Goal: Task Accomplishment & Management: Complete application form

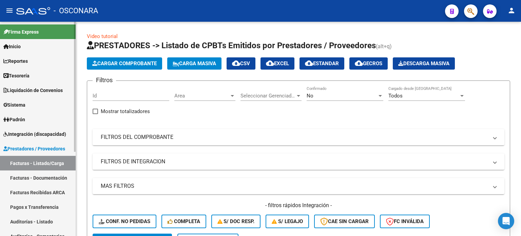
scroll to position [68, 0]
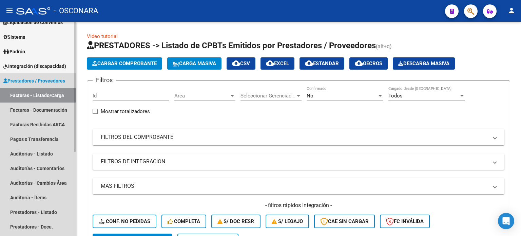
click at [24, 97] on link "Facturas - Listado/Carga" at bounding box center [38, 95] width 76 height 15
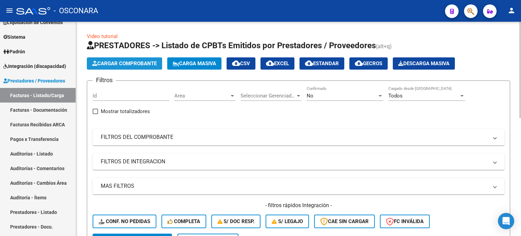
click at [113, 65] on span "Cargar Comprobante" at bounding box center [124, 63] width 64 height 6
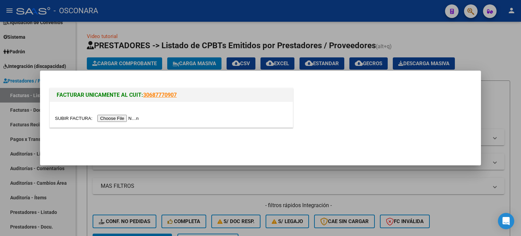
click at [121, 118] on input "file" at bounding box center [98, 118] width 86 height 7
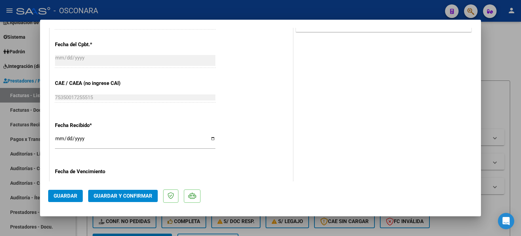
scroll to position [333, 0]
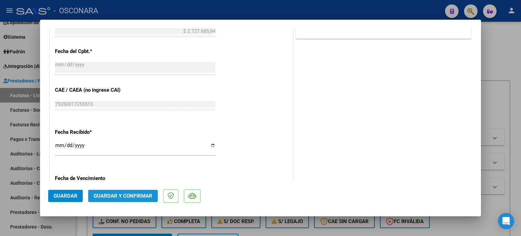
click at [123, 196] on span "Guardar y Confirmar" at bounding box center [123, 196] width 59 height 6
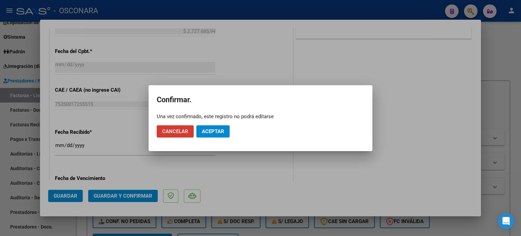
click at [214, 133] on span "Aceptar" at bounding box center [213, 131] width 22 height 6
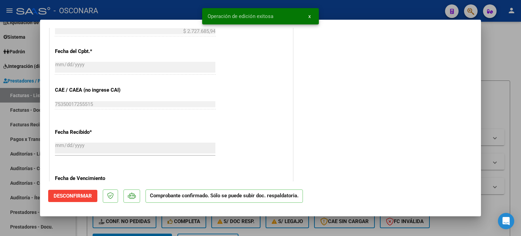
click at [505, 53] on div at bounding box center [260, 118] width 521 height 236
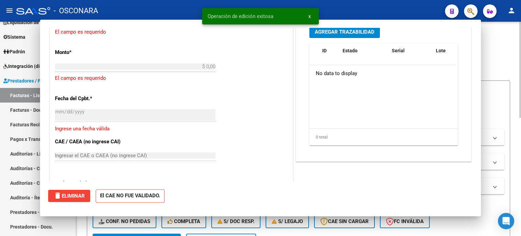
scroll to position [0, 0]
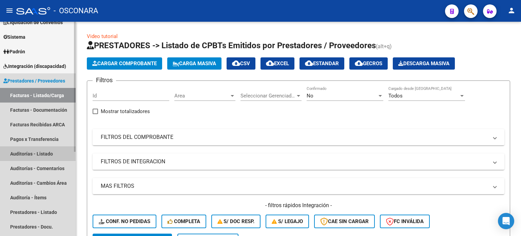
click at [35, 152] on link "Auditorías - Listado" at bounding box center [38, 153] width 76 height 15
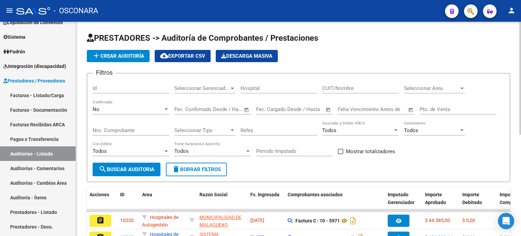
click at [129, 55] on span "add Crear Auditoría" at bounding box center [118, 56] width 52 height 6
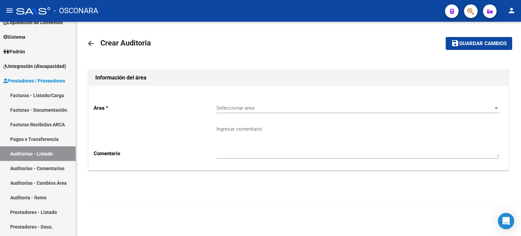
click at [266, 104] on div "Seleccionar area Seleccionar area" at bounding box center [358, 105] width 283 height 15
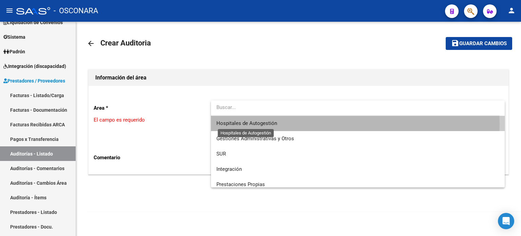
click at [263, 125] on span "Hospitales de Autogestión" at bounding box center [247, 123] width 61 height 6
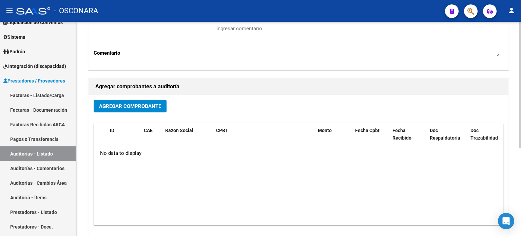
scroll to position [102, 0]
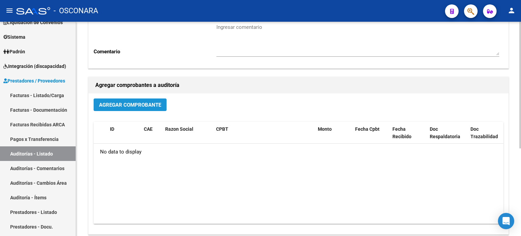
click at [128, 105] on span "Agregar Comprobante" at bounding box center [130, 105] width 62 height 6
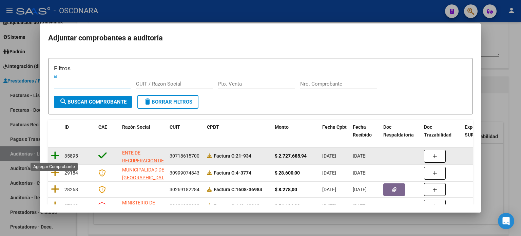
click at [56, 154] on icon at bounding box center [55, 156] width 8 height 10
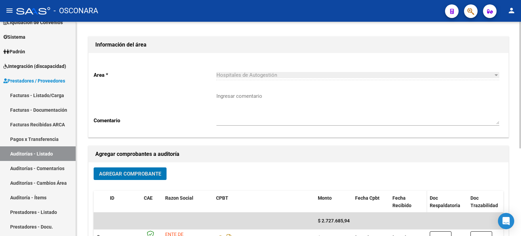
scroll to position [0, 0]
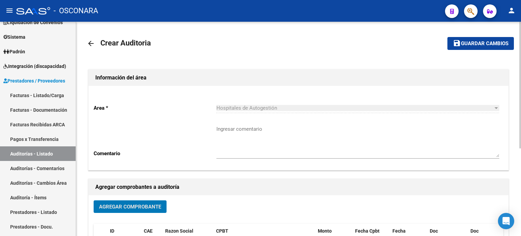
click at [470, 45] on span "Guardar cambios" at bounding box center [485, 44] width 48 height 6
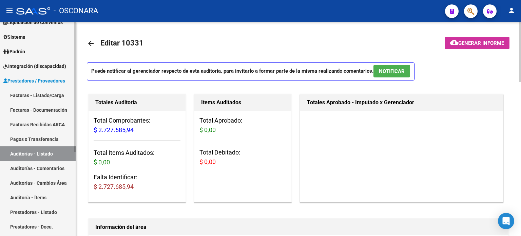
click at [45, 94] on link "Facturas - Listado/Carga" at bounding box center [38, 95] width 76 height 15
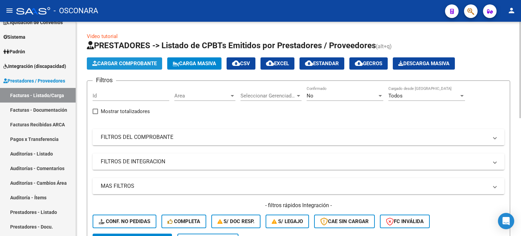
click at [106, 64] on span "Cargar Comprobante" at bounding box center [124, 63] width 64 height 6
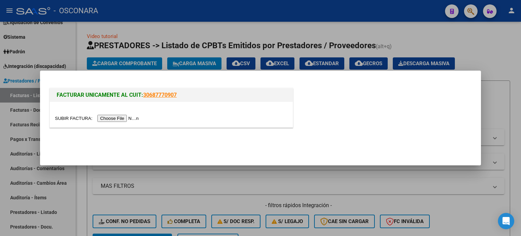
click at [117, 117] on input "file" at bounding box center [98, 118] width 86 height 7
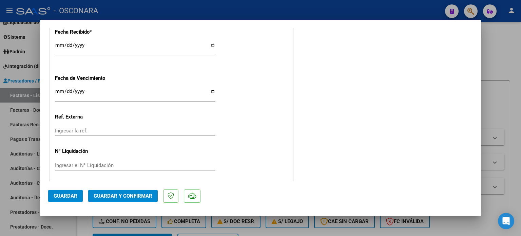
scroll to position [435, 0]
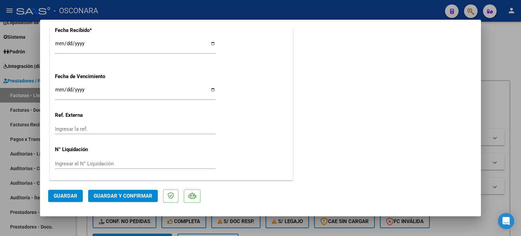
click at [133, 196] on span "Guardar y Confirmar" at bounding box center [123, 196] width 59 height 6
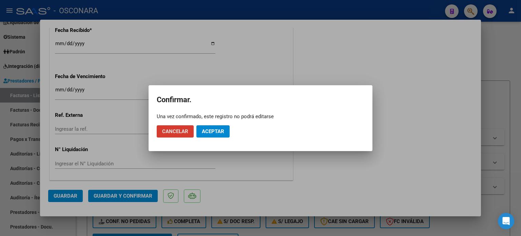
click at [213, 131] on span "Aceptar" at bounding box center [213, 131] width 22 height 6
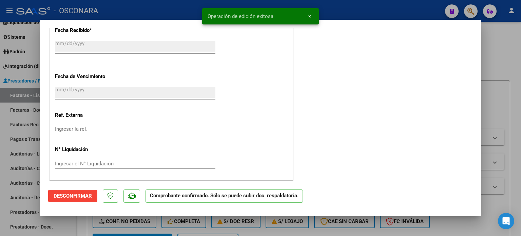
click at [29, 154] on div at bounding box center [260, 118] width 521 height 236
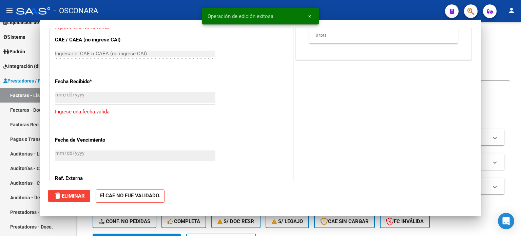
scroll to position [0, 0]
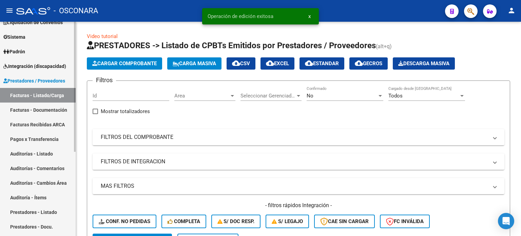
drag, startPoint x: 33, startPoint y: 153, endPoint x: 68, endPoint y: 134, distance: 39.5
click at [33, 153] on link "Auditorías - Listado" at bounding box center [38, 153] width 76 height 15
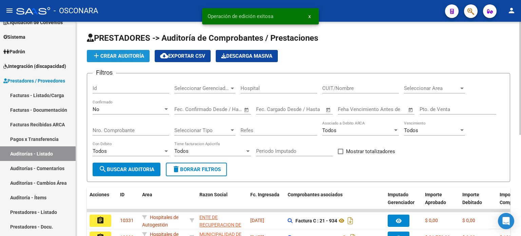
click at [105, 55] on span "add Crear Auditoría" at bounding box center [118, 56] width 52 height 6
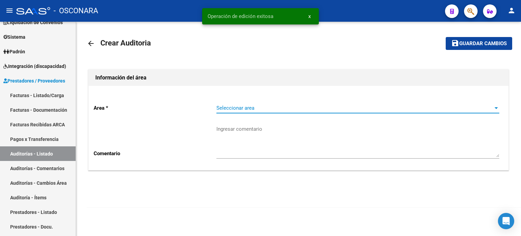
click at [270, 110] on span "Seleccionar area" at bounding box center [355, 108] width 277 height 6
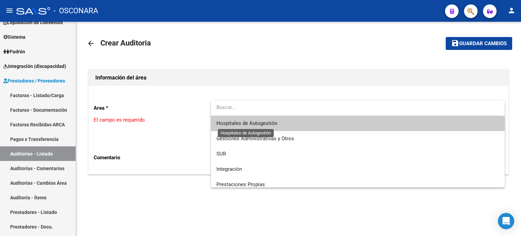
click at [253, 125] on span "Hospitales de Autogestión" at bounding box center [247, 123] width 61 height 6
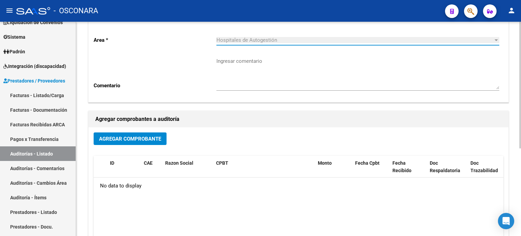
scroll to position [102, 0]
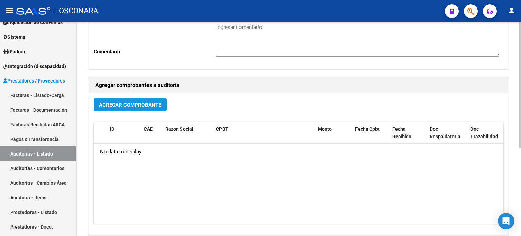
click at [128, 103] on span "Agregar Comprobante" at bounding box center [130, 105] width 62 height 6
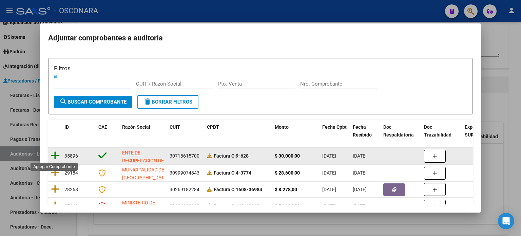
click at [55, 155] on icon at bounding box center [55, 156] width 8 height 10
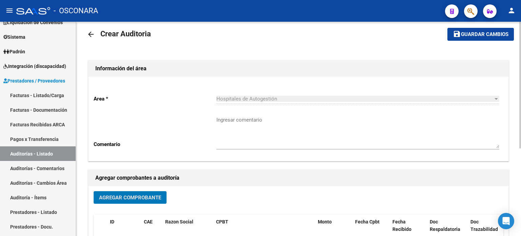
scroll to position [0, 0]
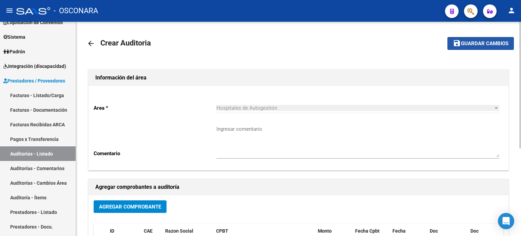
click at [468, 43] on span "Guardar cambios" at bounding box center [485, 44] width 48 height 6
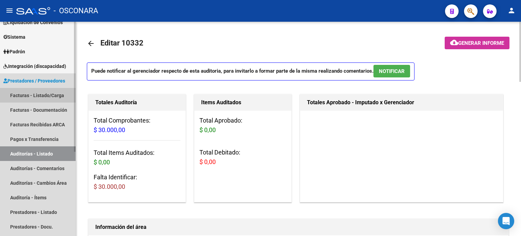
click at [47, 92] on link "Facturas - Listado/Carga" at bounding box center [38, 95] width 76 height 15
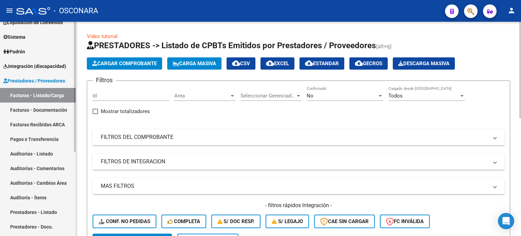
click at [39, 95] on link "Facturas - Listado/Carga" at bounding box center [38, 95] width 76 height 15
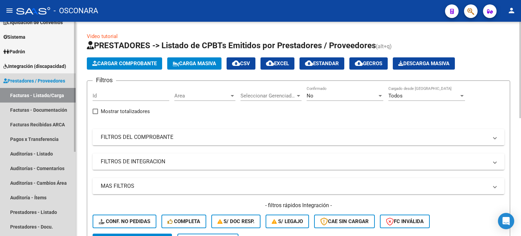
click at [41, 93] on link "Facturas - Listado/Carga" at bounding box center [38, 95] width 76 height 15
click at [36, 97] on link "Facturas - Listado/Carga" at bounding box center [38, 95] width 76 height 15
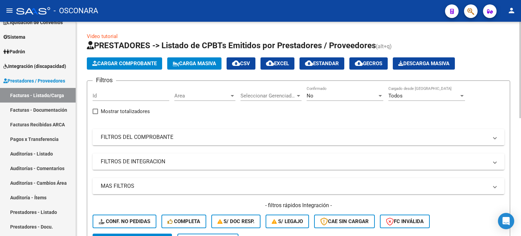
click at [139, 63] on span "Cargar Comprobante" at bounding box center [124, 63] width 64 height 6
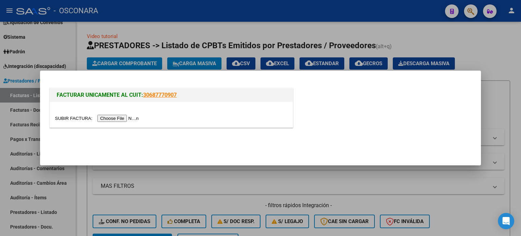
click at [132, 116] on input "file" at bounding box center [98, 118] width 86 height 7
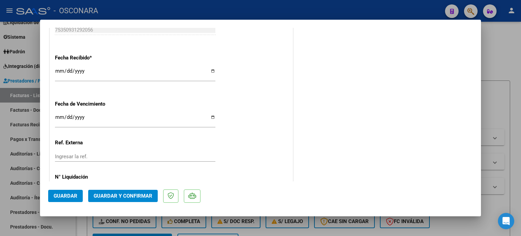
scroll to position [435, 0]
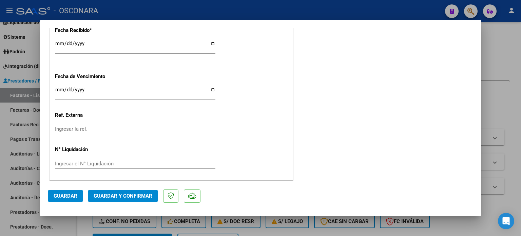
click at [133, 198] on span "Guardar y Confirmar" at bounding box center [123, 196] width 59 height 6
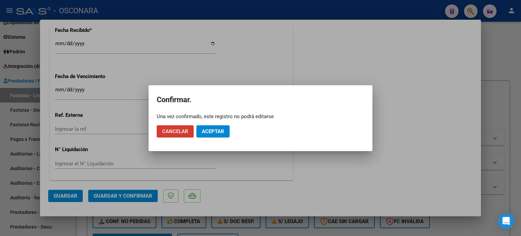
click at [215, 133] on span "Aceptar" at bounding box center [213, 131] width 22 height 6
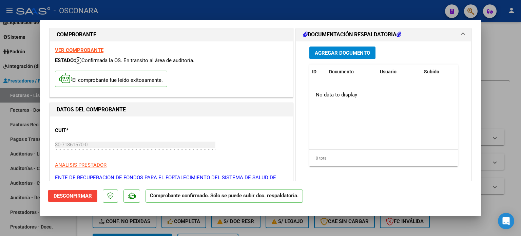
scroll to position [0, 0]
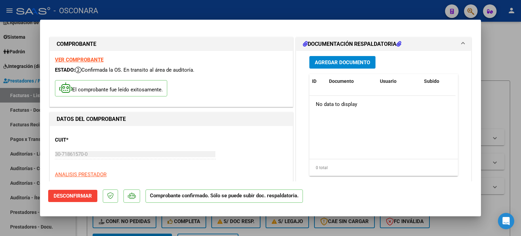
click at [502, 54] on div at bounding box center [260, 118] width 521 height 236
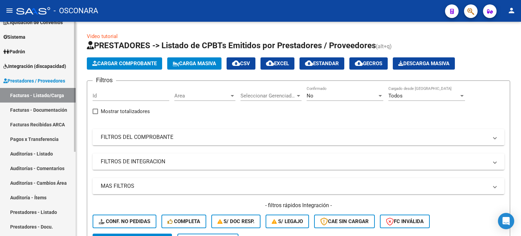
click at [40, 149] on link "Auditorías - Listado" at bounding box center [38, 153] width 76 height 15
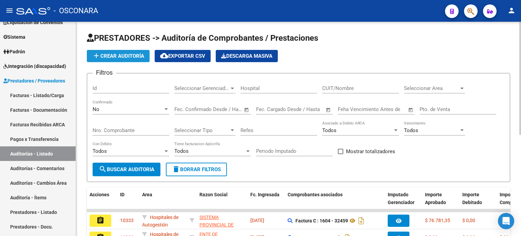
click at [134, 58] on span "add Crear Auditoría" at bounding box center [118, 56] width 52 height 6
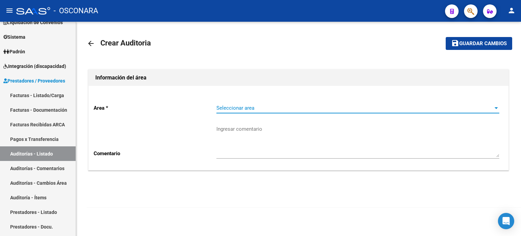
click at [274, 109] on span "Seleccionar area" at bounding box center [355, 108] width 277 height 6
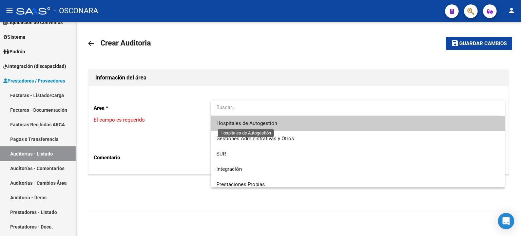
click at [264, 125] on span "Hospitales de Autogestión" at bounding box center [247, 123] width 61 height 6
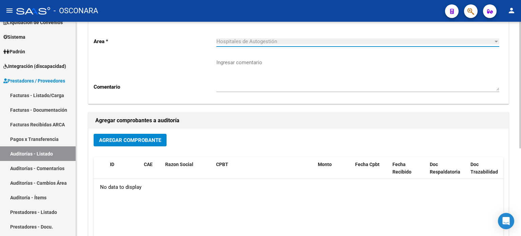
scroll to position [68, 0]
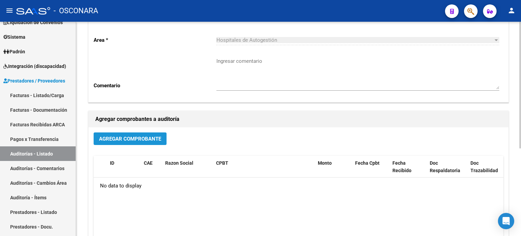
click at [154, 138] on span "Agregar Comprobante" at bounding box center [130, 139] width 62 height 6
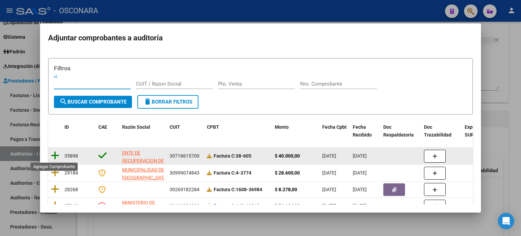
click at [54, 156] on icon at bounding box center [55, 156] width 8 height 10
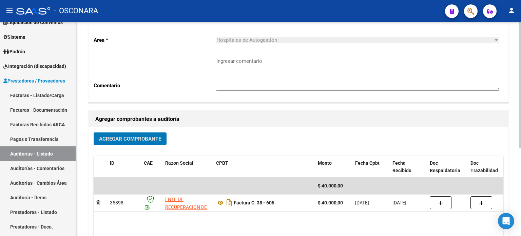
scroll to position [0, 0]
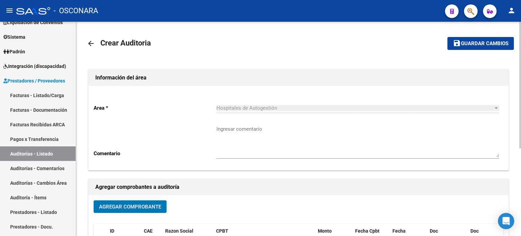
click at [467, 41] on span "Guardar cambios" at bounding box center [485, 44] width 48 height 6
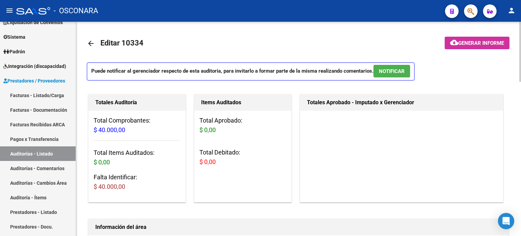
click at [91, 41] on mat-icon "arrow_back" at bounding box center [91, 43] width 8 height 8
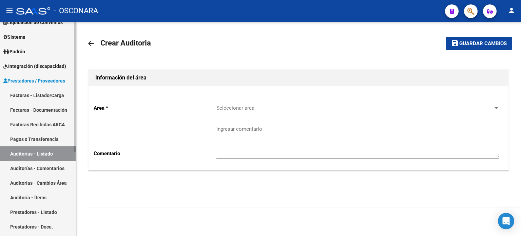
click at [50, 96] on link "Facturas - Listado/Carga" at bounding box center [38, 95] width 76 height 15
